Goal: Task Accomplishment & Management: Manage account settings

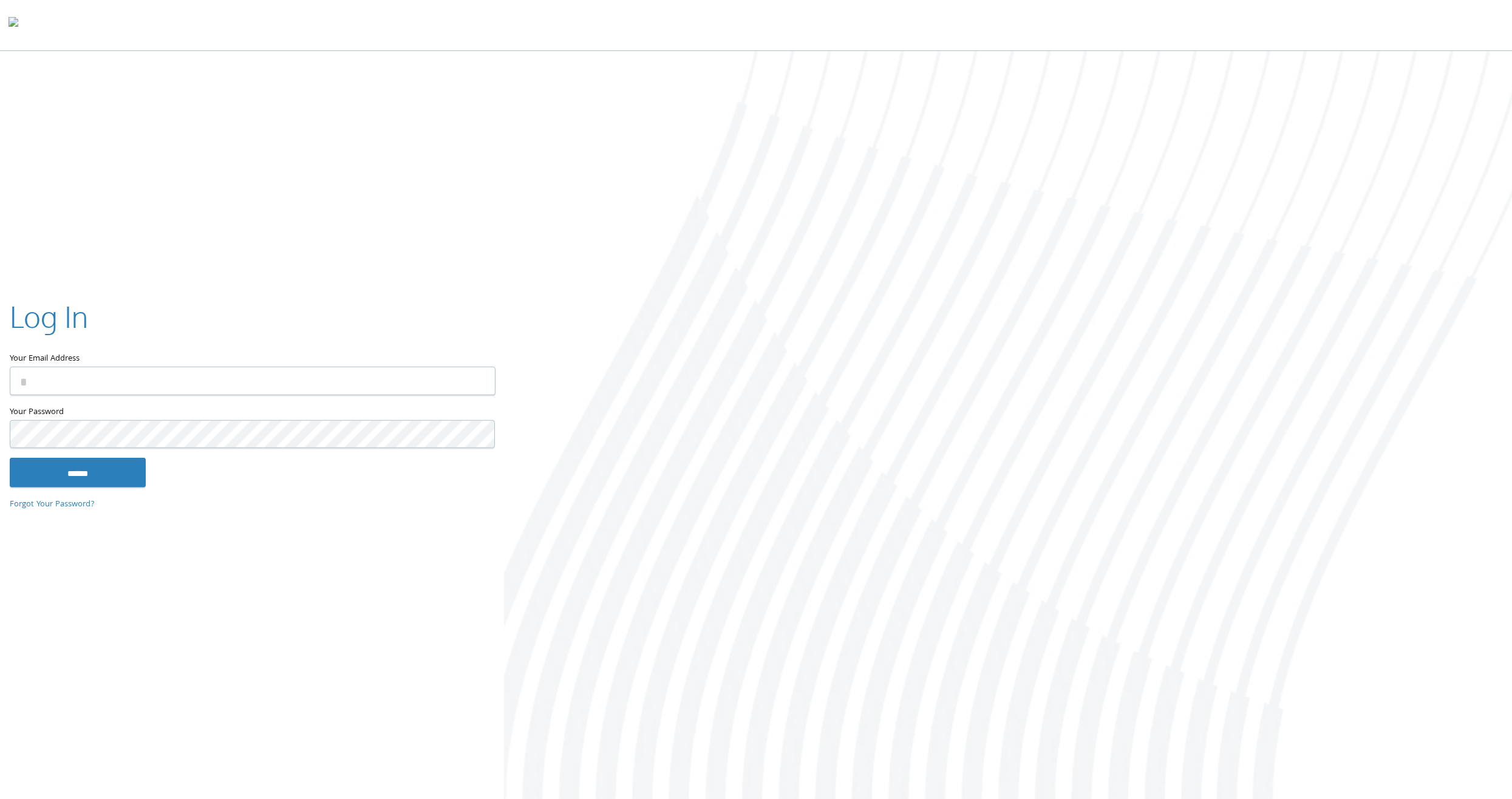
click at [426, 380] on input "Your Email Address" at bounding box center [252, 380] width 486 height 28
type input "**********"
click at [30, 481] on input "******" at bounding box center [77, 472] width 136 height 29
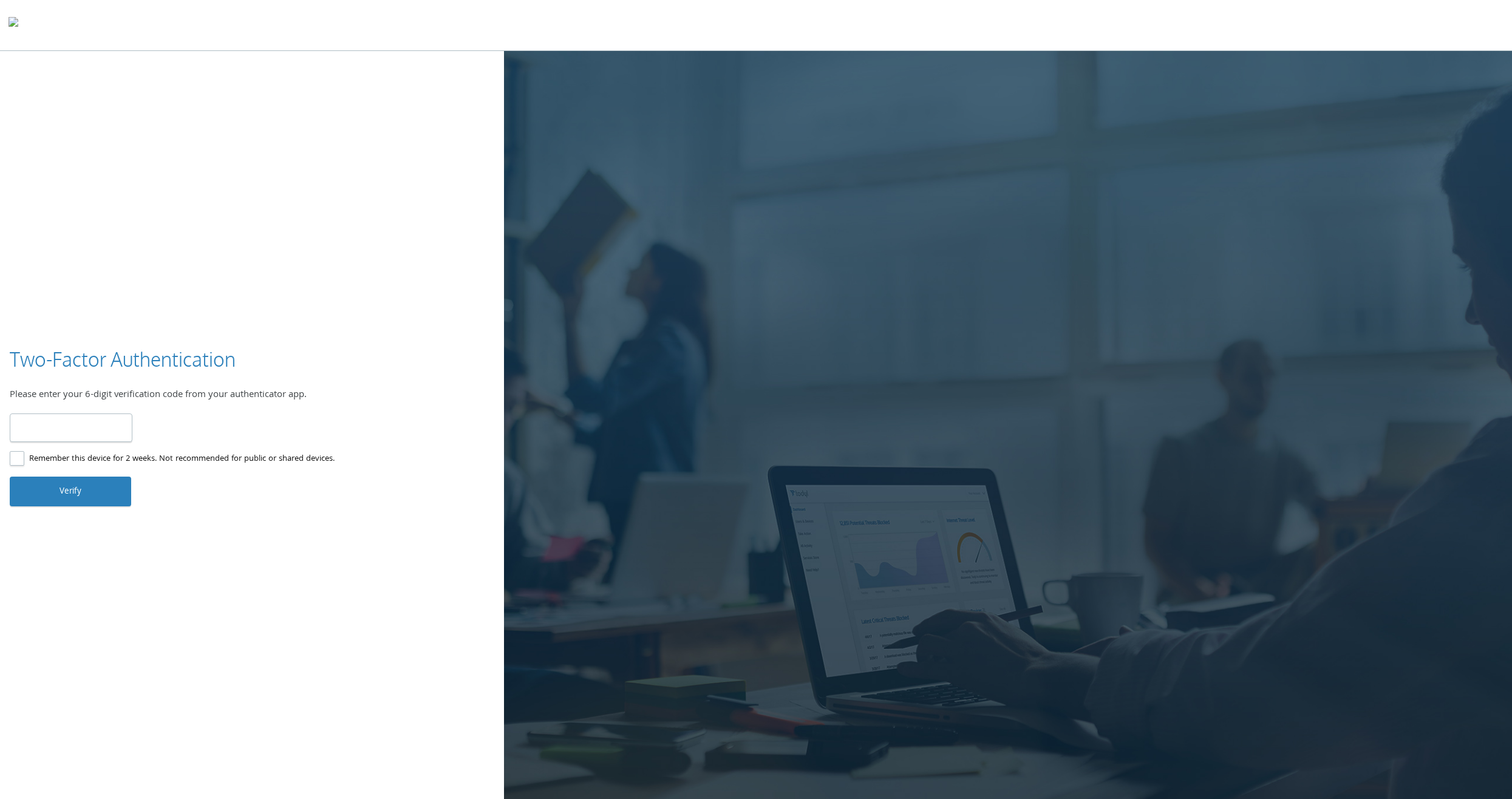
type input "******"
